Goal: Task Accomplishment & Management: Complete application form

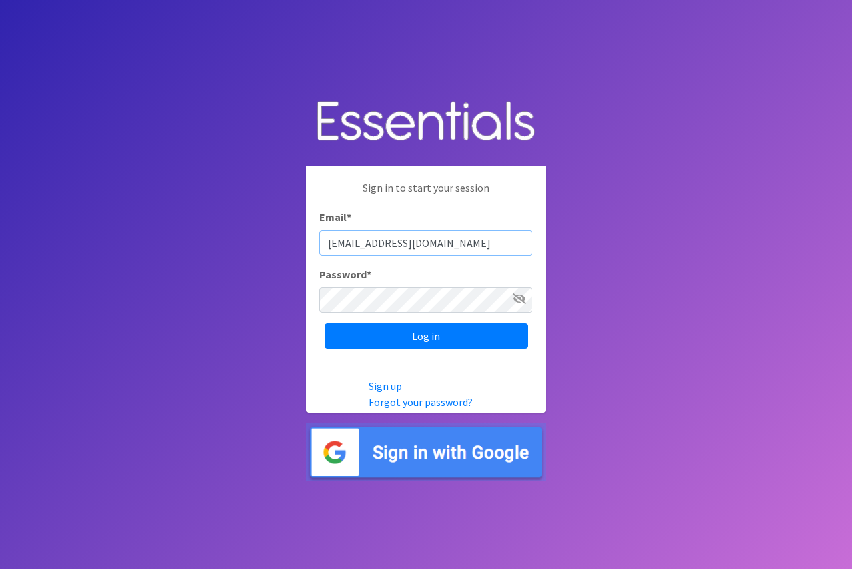
type input "[EMAIL_ADDRESS][DOMAIN_NAME]"
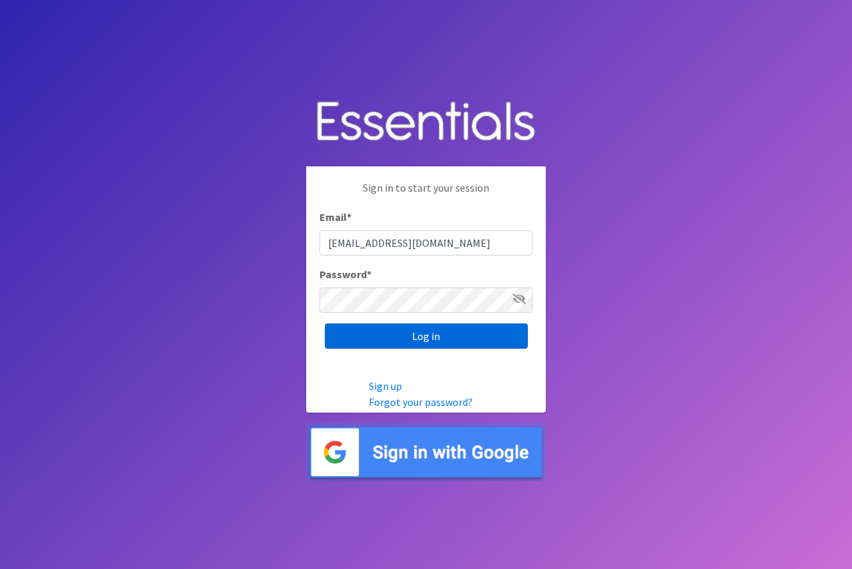
click at [422, 336] on input "Log in" at bounding box center [426, 336] width 203 height 25
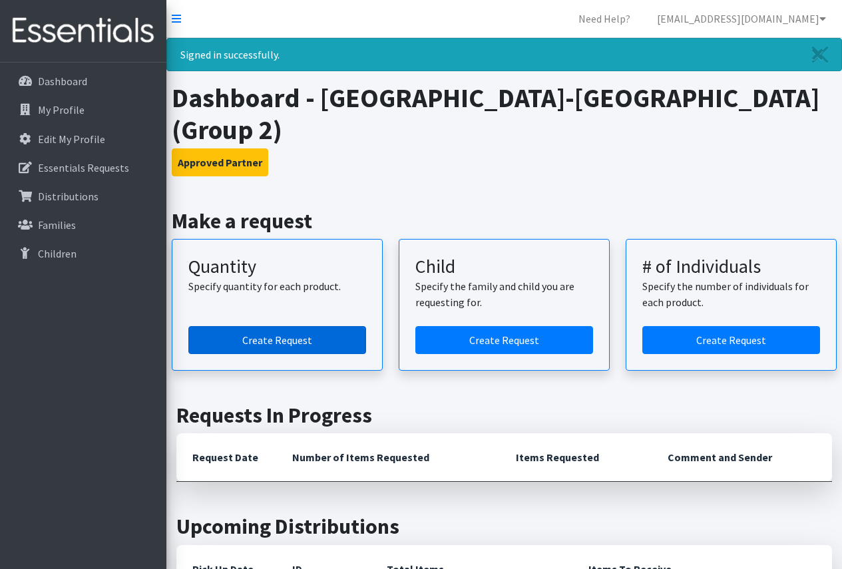
click at [286, 326] on link "Create Request" at bounding box center [277, 340] width 178 height 28
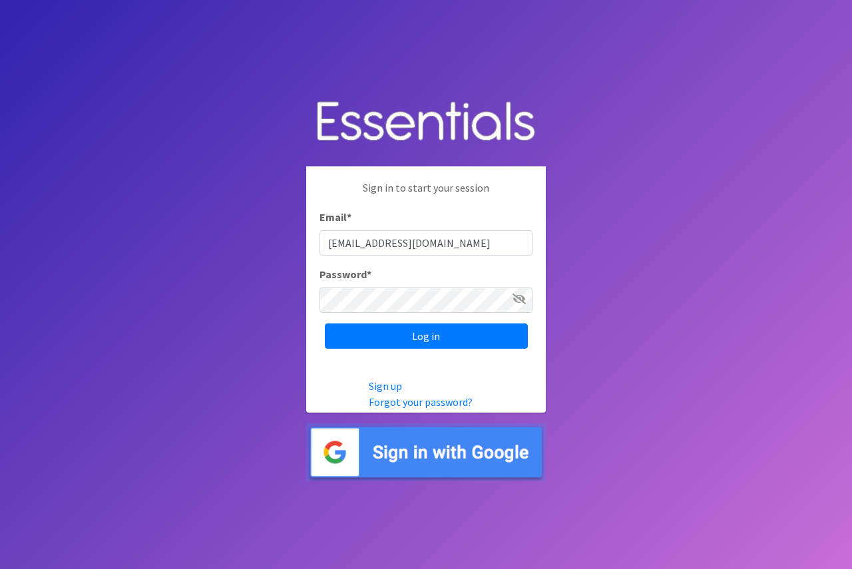
type input "[EMAIL_ADDRESS][DOMAIN_NAME]"
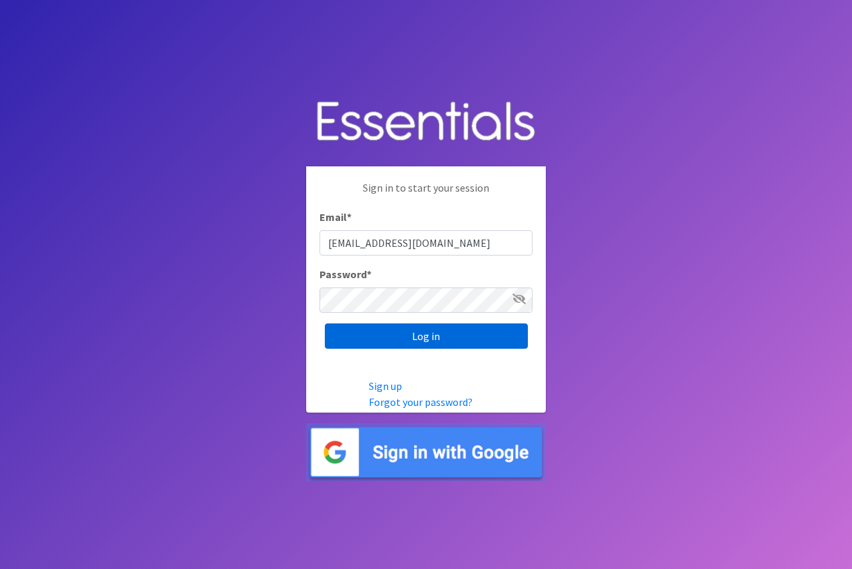
click at [424, 336] on input "Log in" at bounding box center [426, 336] width 203 height 25
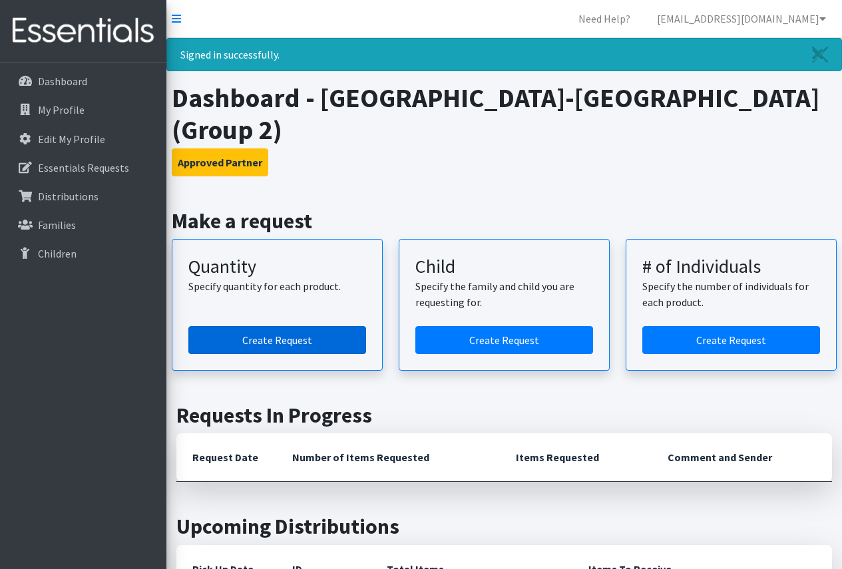
click at [262, 326] on link "Create Request" at bounding box center [277, 340] width 178 height 28
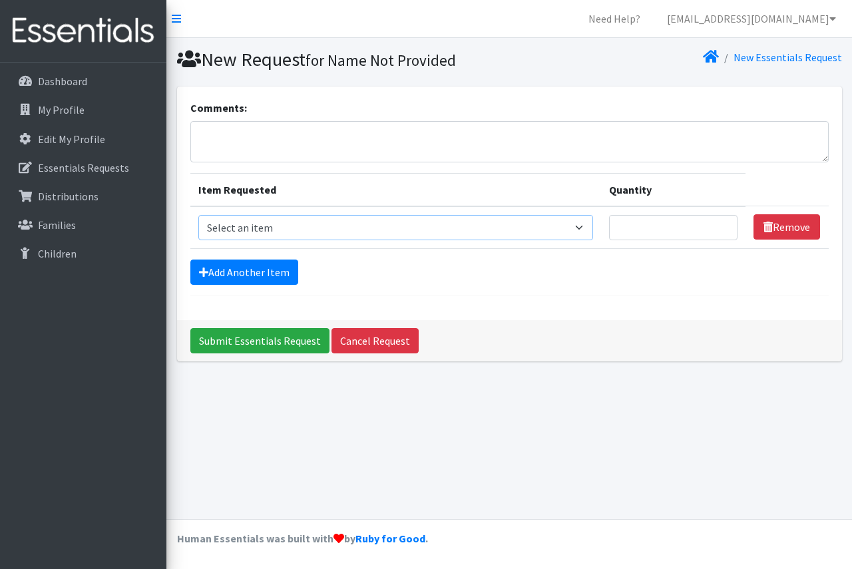
click at [587, 225] on select "Select an item Period Supplies: Mixed Kits (order by bag) Applicator-free tampo…" at bounding box center [395, 227] width 395 height 25
select select "8798"
click at [198, 215] on select "Select an item Period Supplies: Mixed Kits (order by bag) Applicator-free tampo…" at bounding box center [395, 227] width 395 height 25
click at [673, 228] on input "Quantity" at bounding box center [673, 227] width 129 height 25
type input "3"
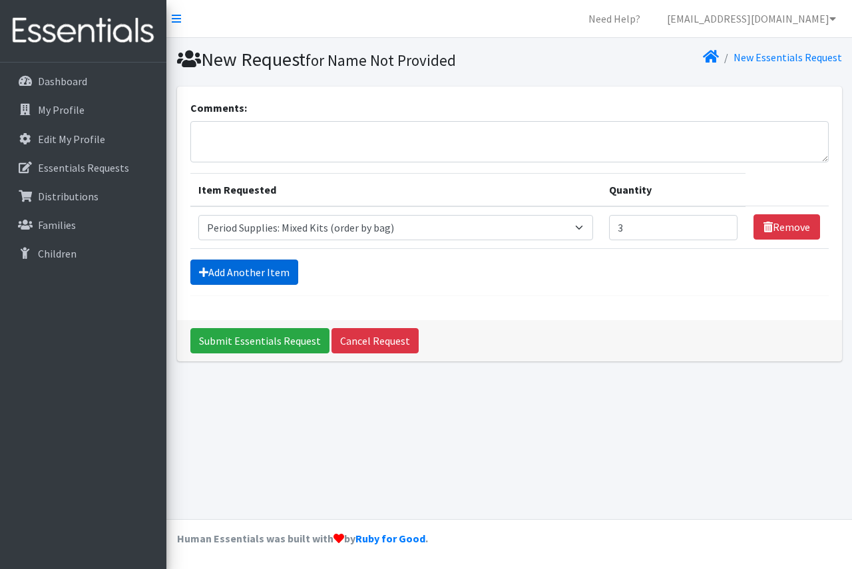
click at [267, 270] on link "Add Another Item" at bounding box center [244, 272] width 108 height 25
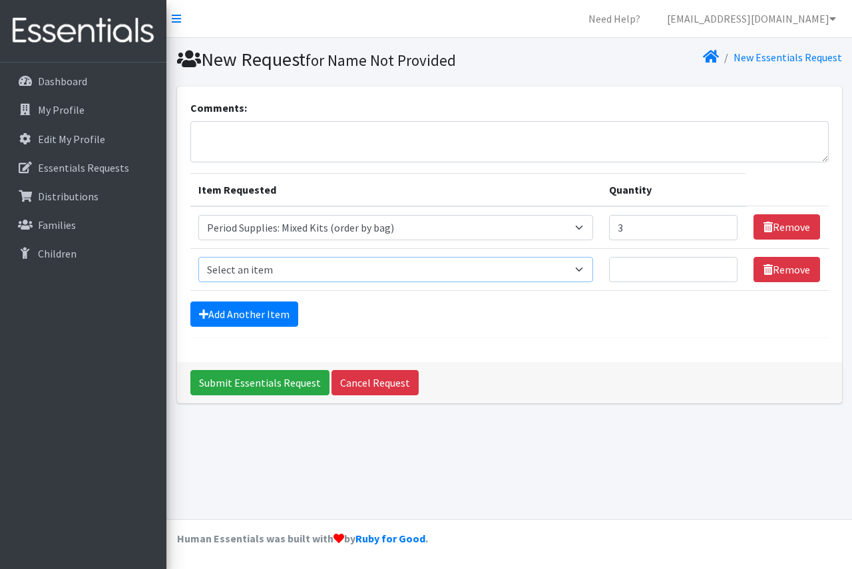
click at [589, 266] on select "Select an item Period Supplies: Mixed Kits (order by bag) Applicator-free tampo…" at bounding box center [395, 269] width 395 height 25
select select "1094"
click at [198, 257] on select "Select an item Period Supplies: Mixed Kits (order by bag) Applicator-free tampo…" at bounding box center [395, 269] width 395 height 25
click at [53, 164] on p "Essentials Requests" at bounding box center [83, 167] width 91 height 13
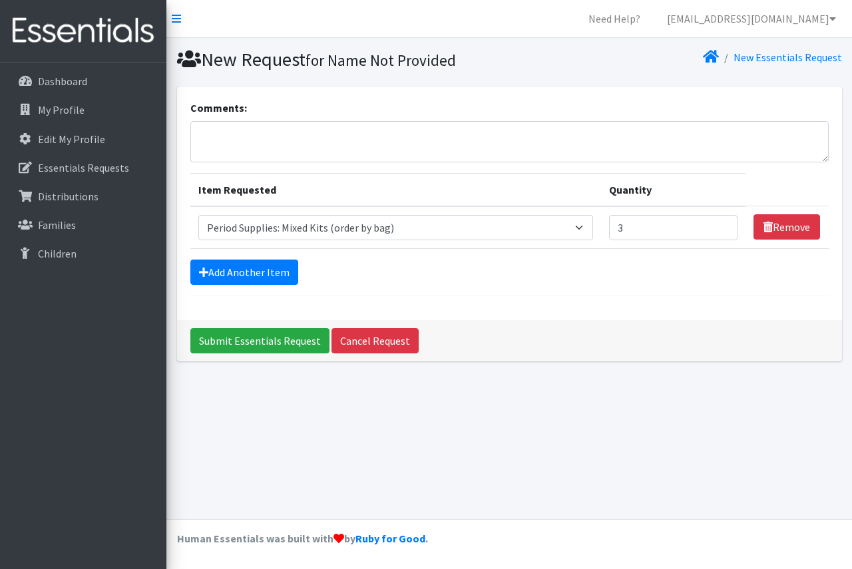
select select "8798"
click at [224, 272] on link "Add Another Item" at bounding box center [244, 272] width 108 height 25
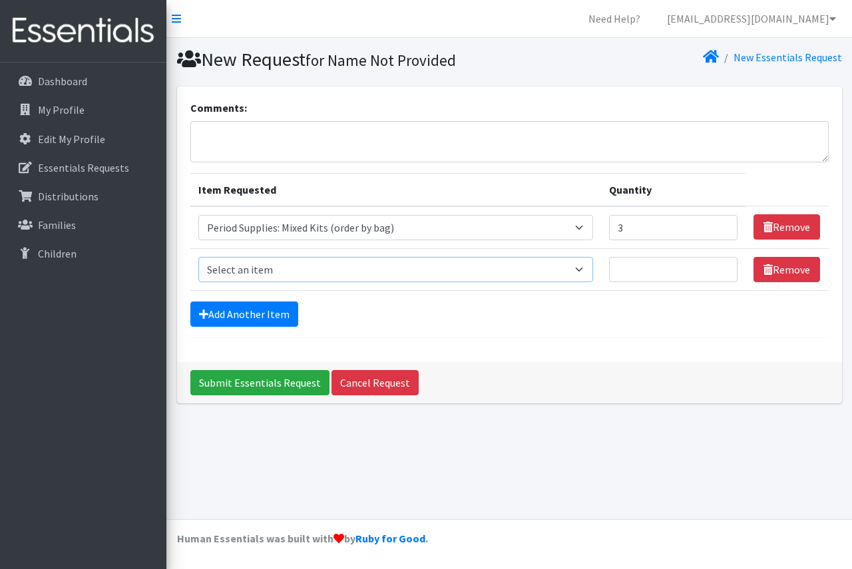
click at [585, 268] on select "Select an item Period Supplies: Mixed Kits (order by bag) Applicator-free tampo…" at bounding box center [395, 269] width 395 height 25
select select "1094"
click at [198, 257] on select "Select an item Period Supplies: Mixed Kits (order by bag) Applicator-free tampo…" at bounding box center [395, 269] width 395 height 25
click at [655, 272] on input "Quantity" at bounding box center [673, 269] width 129 height 25
type input "250"
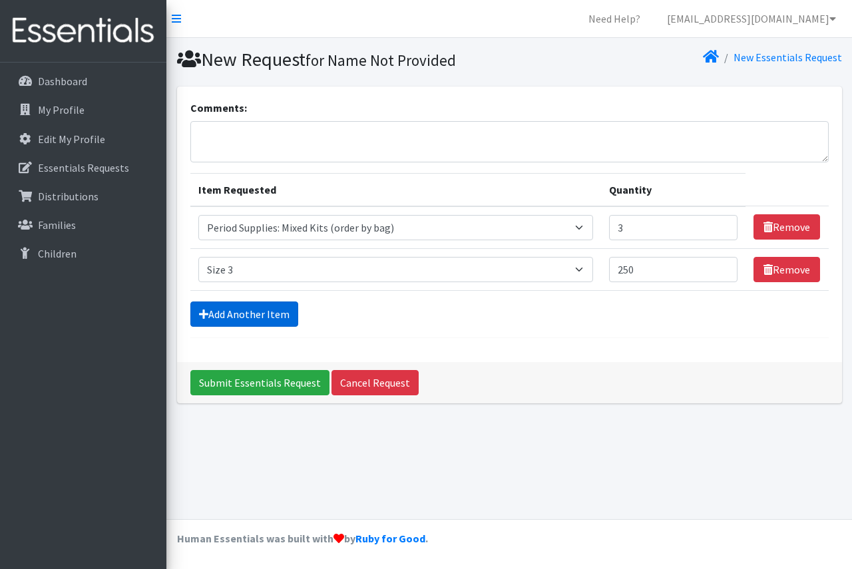
click at [267, 316] on link "Add Another Item" at bounding box center [244, 314] width 108 height 25
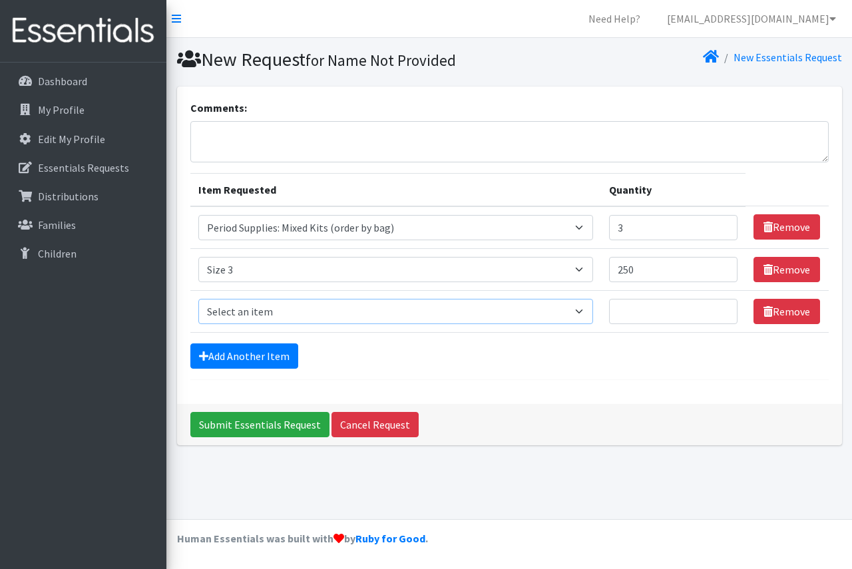
click at [588, 310] on select "Select an item Period Supplies: Mixed Kits (order by bag) Applicator-free tampo…" at bounding box center [395, 311] width 395 height 25
select select "1097"
click at [198, 299] on select "Select an item Period Supplies: Mixed Kits (order by bag) Applicator-free tampo…" at bounding box center [395, 311] width 395 height 25
click at [653, 316] on input "Quantity" at bounding box center [673, 311] width 129 height 25
type input "850"
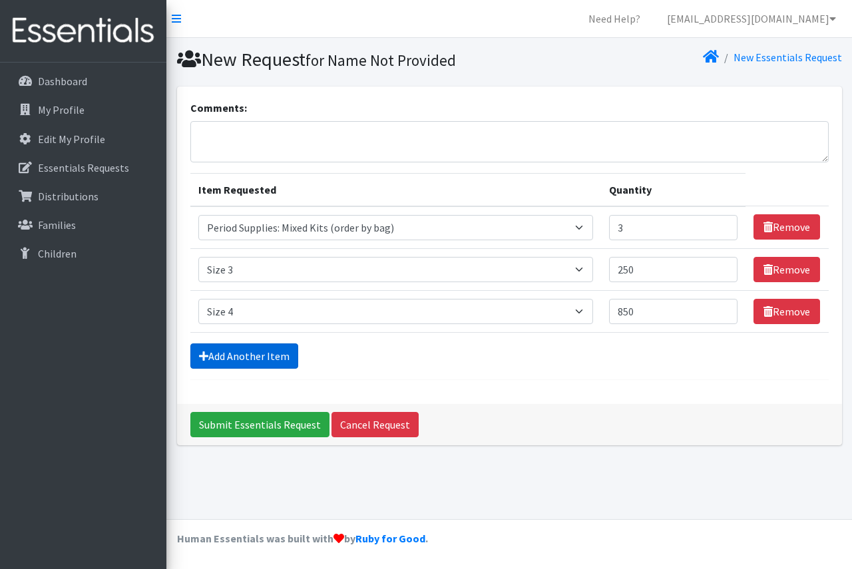
click at [256, 364] on link "Add Another Item" at bounding box center [244, 356] width 108 height 25
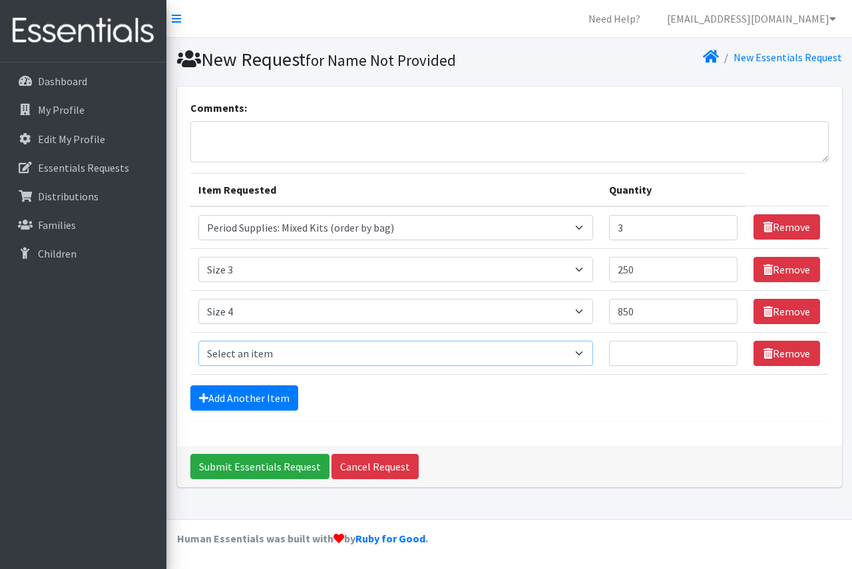
click at [586, 352] on select "Select an item Period Supplies: Mixed Kits (order by bag) Applicator-free tampo…" at bounding box center [395, 353] width 395 height 25
select select "1098"
click at [198, 341] on select "Select an item Period Supplies: Mixed Kits (order by bag) Applicator-free tampo…" at bounding box center [395, 353] width 395 height 25
click at [642, 360] on input "Quantity" at bounding box center [673, 353] width 129 height 25
type input "1200"
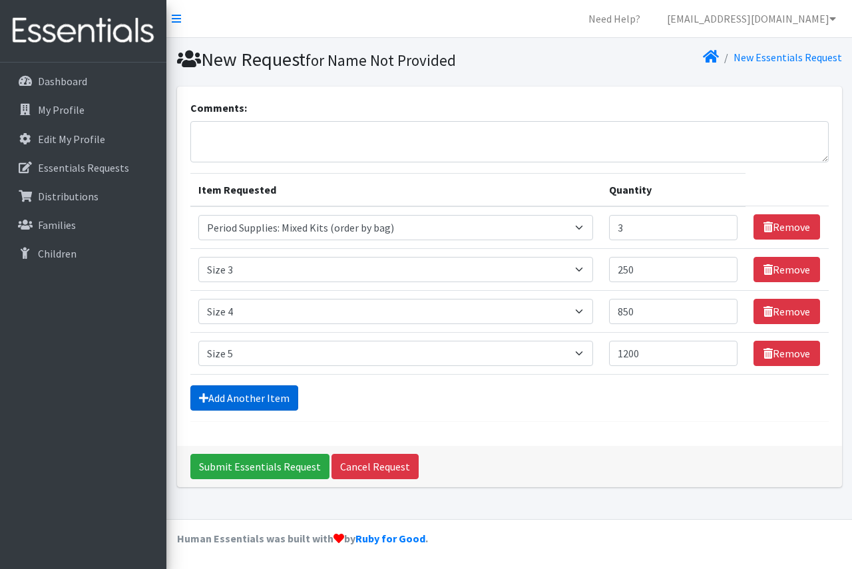
click at [237, 401] on link "Add Another Item" at bounding box center [244, 398] width 108 height 25
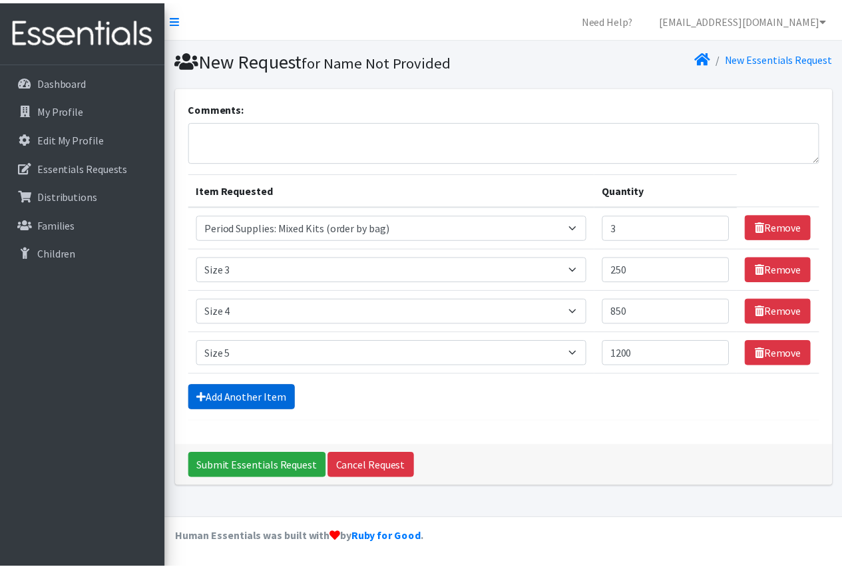
scroll to position [21, 0]
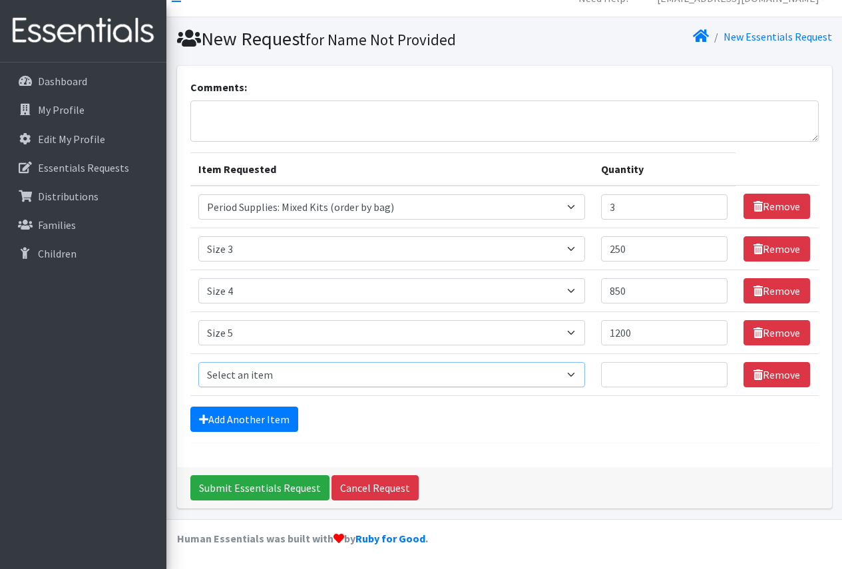
click at [577, 374] on select "Select an item Period Supplies: Mixed Kits (order by bag) Applicator-free tampo…" at bounding box center [391, 374] width 387 height 25
select select "1100"
click at [198, 362] on select "Select an item Period Supplies: Mixed Kits (order by bag) Applicator-free tampo…" at bounding box center [391, 374] width 387 height 25
click at [638, 371] on input "Quantity" at bounding box center [664, 374] width 127 height 25
type input "1300"
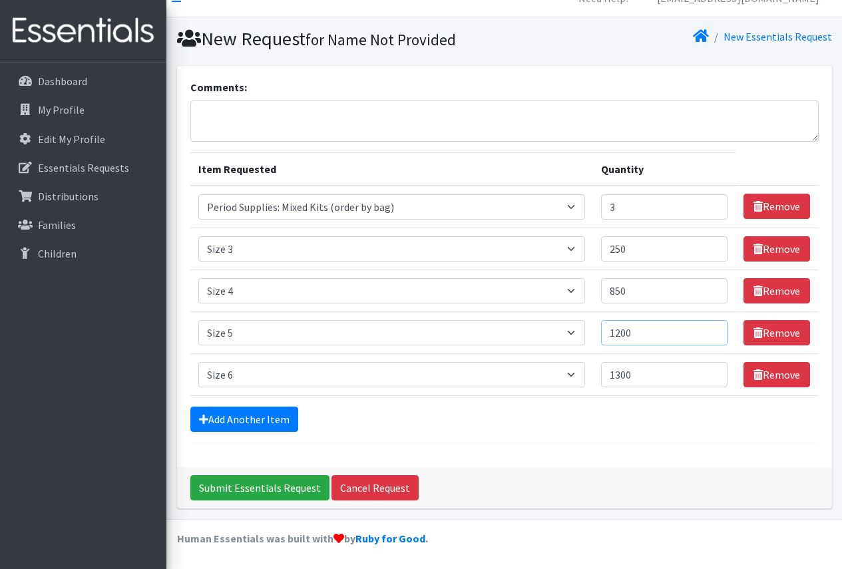
click at [649, 334] on input "1200" at bounding box center [664, 332] width 127 height 25
type input "1250"
click at [660, 375] on input "1300" at bounding box center [664, 374] width 127 height 25
type input "1350"
click at [232, 419] on link "Add Another Item" at bounding box center [244, 419] width 108 height 25
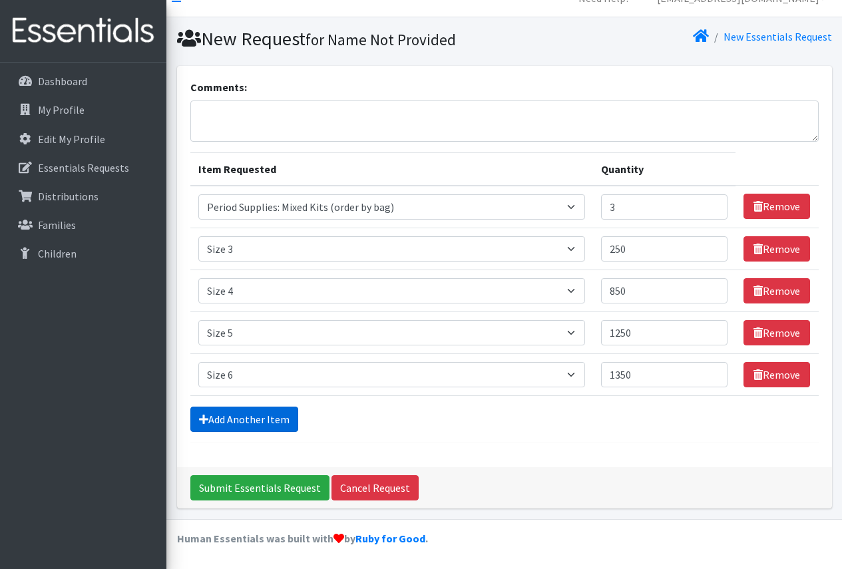
scroll to position [63, 0]
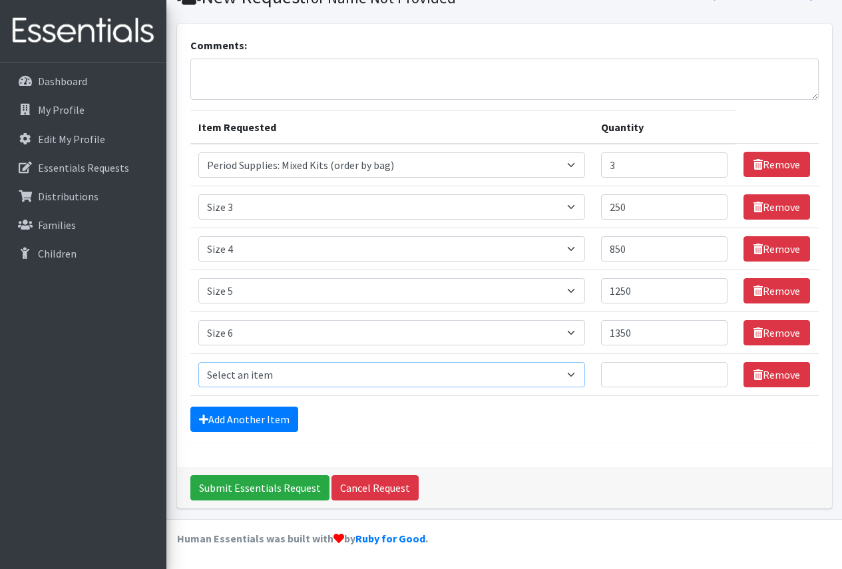
click at [579, 374] on select "Select an item Period Supplies: Mixed Kits (order by bag) Applicator-free tampo…" at bounding box center [391, 374] width 387 height 25
select select "1093"
click at [198, 362] on select "Select an item Period Supplies: Mixed Kits (order by bag) Applicator-free tampo…" at bounding box center [391, 374] width 387 height 25
click at [647, 379] on input "Quantity" at bounding box center [664, 374] width 127 height 25
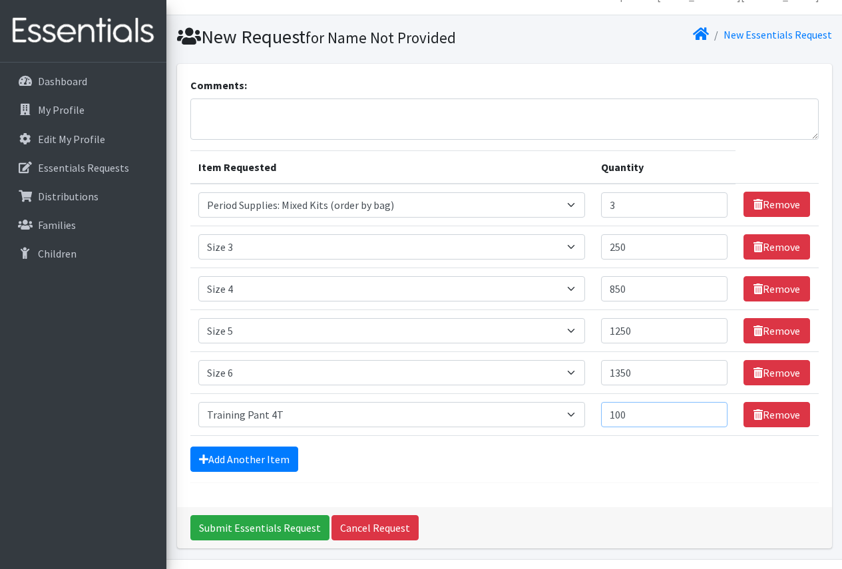
scroll to position [0, 0]
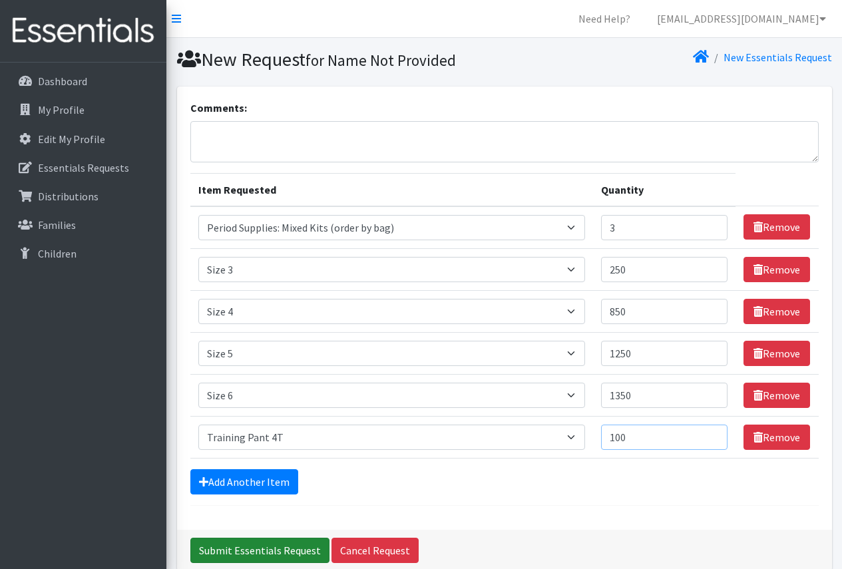
type input "100"
click at [249, 549] on input "Submit Essentials Request" at bounding box center [259, 550] width 139 height 25
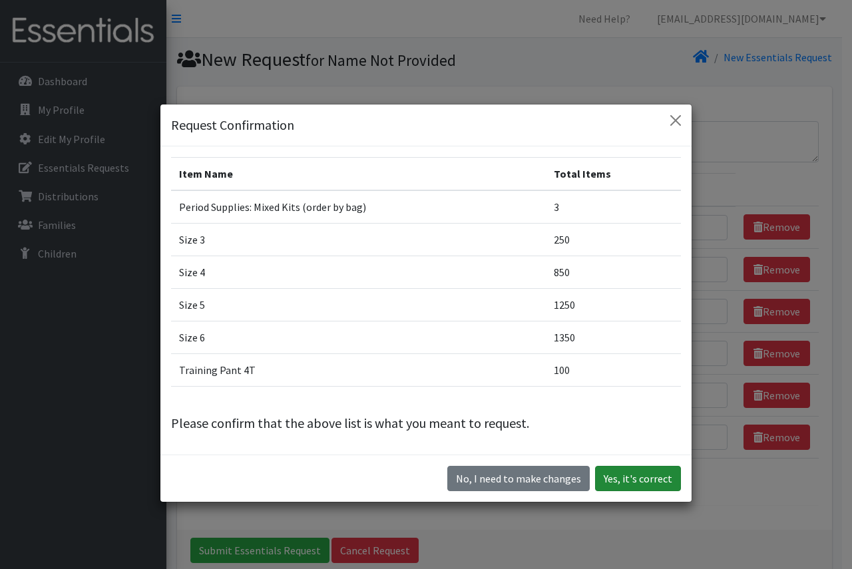
click at [635, 477] on button "Yes, it's correct" at bounding box center [638, 478] width 86 height 25
